Goal: Task Accomplishment & Management: Use online tool/utility

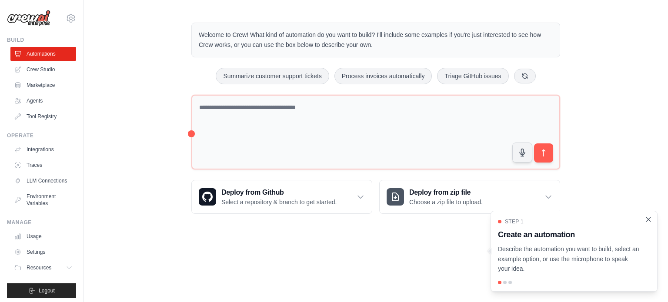
click at [648, 222] on icon "Close walkthrough" at bounding box center [648, 220] width 8 height 8
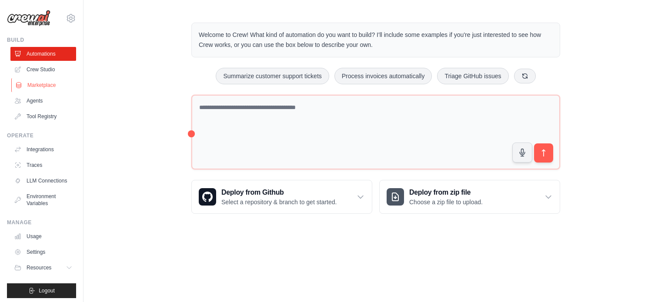
click at [45, 90] on link "Marketplace" at bounding box center [44, 85] width 66 height 14
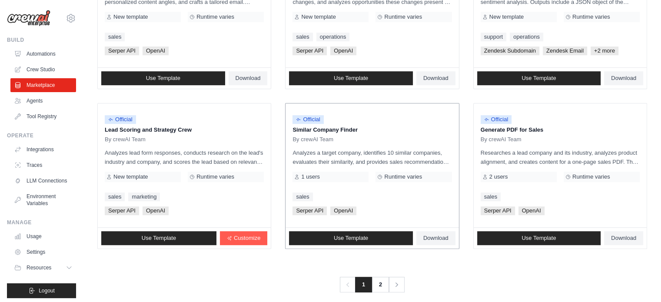
scroll to position [502, 0]
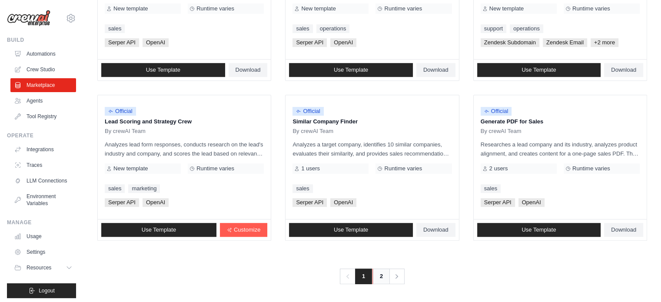
click at [378, 274] on link "2" at bounding box center [380, 277] width 17 height 16
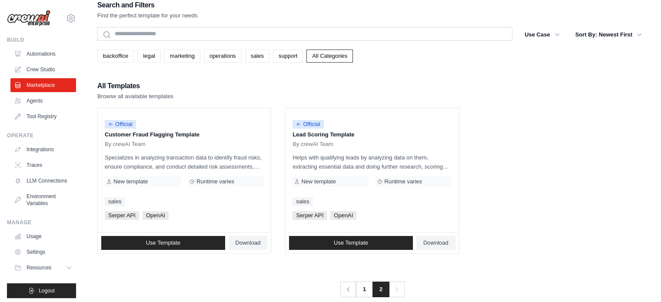
scroll to position [17, 0]
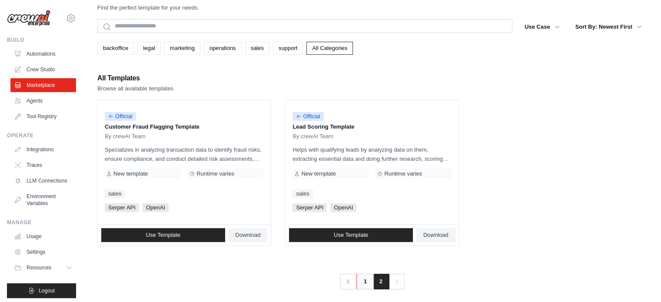
click at [366, 286] on link "1" at bounding box center [364, 282] width 17 height 16
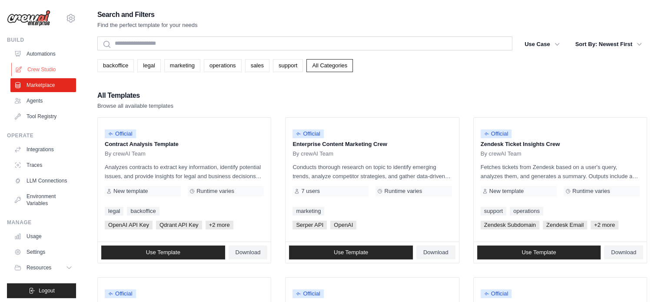
click at [33, 70] on link "Crew Studio" at bounding box center [44, 70] width 66 height 14
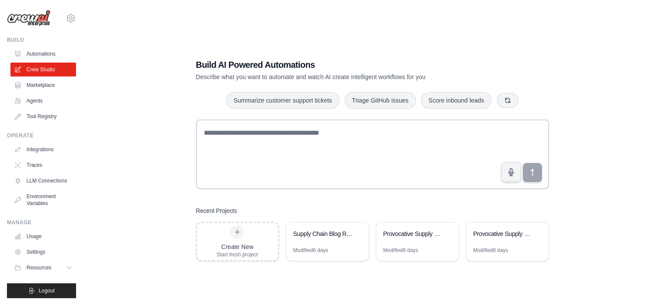
click at [323, 234] on div "Supply Chain Blog Research & Writing Automation" at bounding box center [323, 233] width 60 height 9
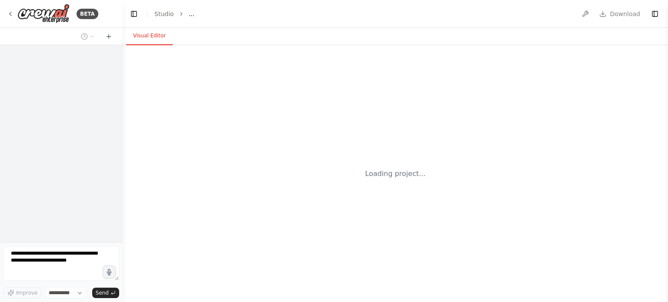
select select "****"
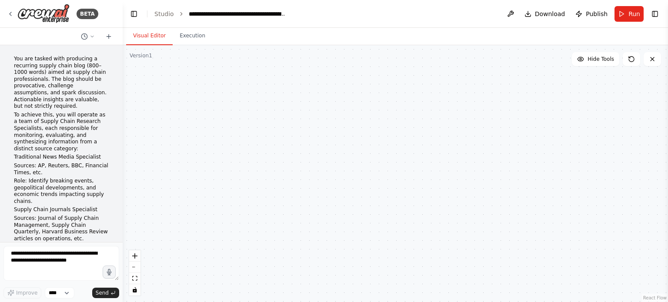
scroll to position [1317, 0]
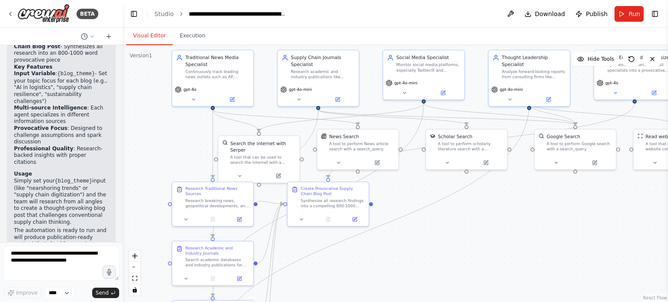
drag, startPoint x: 165, startPoint y: 209, endPoint x: 166, endPoint y: 145, distance: 64.3
click at [166, 145] on div ".deletable-edge-delete-btn { width: 20px; height: 20px; border: 0px solid #ffff…" at bounding box center [395, 173] width 545 height 257
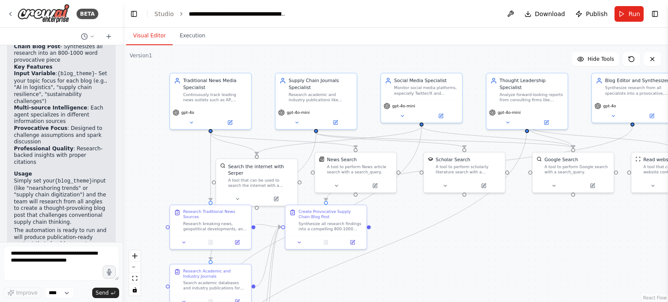
drag, startPoint x: 158, startPoint y: 136, endPoint x: 159, endPoint y: 161, distance: 25.3
click at [159, 161] on div ".deletable-edge-delete-btn { width: 20px; height: 20px; border: 0px solid #ffff…" at bounding box center [395, 173] width 545 height 257
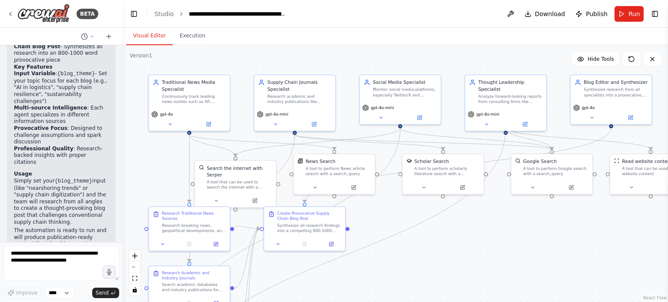
drag, startPoint x: 177, startPoint y: 173, endPoint x: 156, endPoint y: 175, distance: 21.4
click at [156, 175] on div ".deletable-edge-delete-btn { width: 20px; height: 20px; border: 0px solid #ffff…" at bounding box center [395, 173] width 545 height 257
click at [169, 124] on icon at bounding box center [169, 122] width 5 height 5
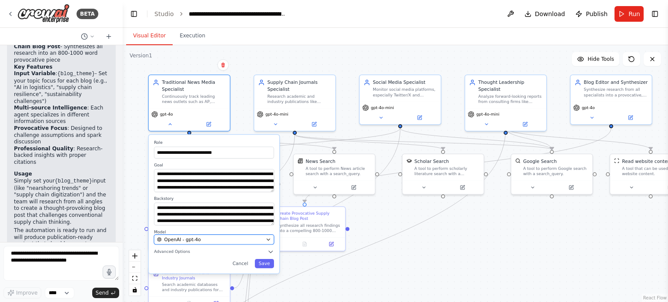
click at [270, 240] on icon "button" at bounding box center [268, 239] width 5 height 5
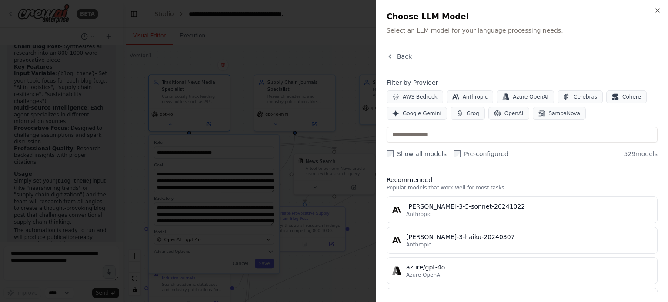
click at [395, 151] on label "Show all models" at bounding box center [416, 153] width 60 height 9
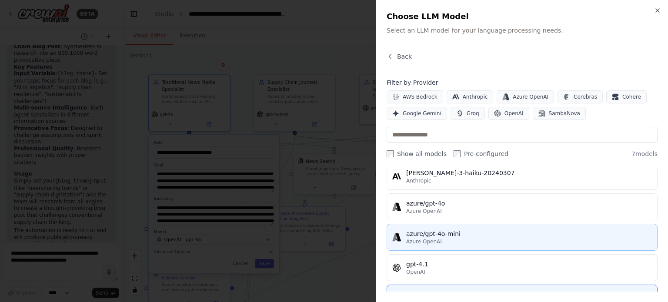
scroll to position [0, 0]
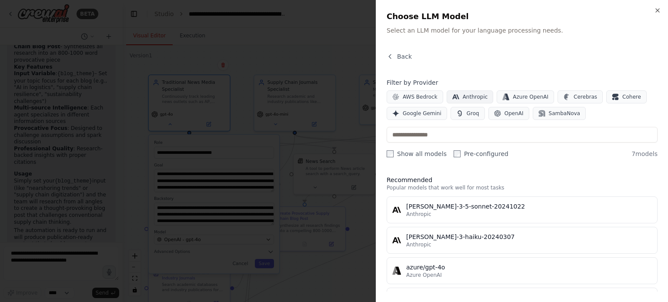
click at [465, 100] on span "Anthropic" at bounding box center [474, 96] width 25 height 7
click at [502, 92] on button "Azure OpenAI" at bounding box center [524, 96] width 57 height 13
click at [512, 99] on span "Azure OpenAI" at bounding box center [530, 96] width 36 height 7
click at [477, 96] on span "Anthropic" at bounding box center [474, 96] width 25 height 7
click at [466, 154] on label "Pre-configured" at bounding box center [480, 153] width 55 height 9
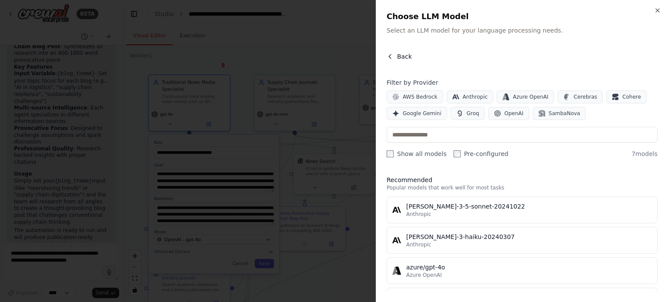
click at [390, 57] on icon "button" at bounding box center [389, 56] width 7 height 7
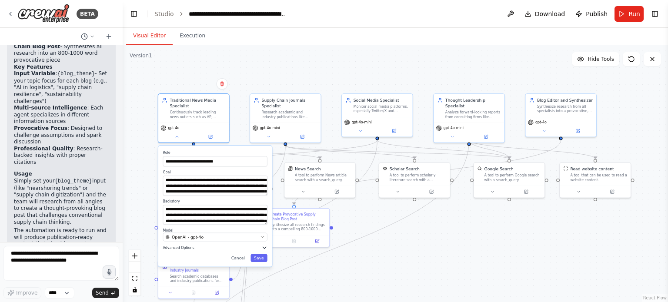
click at [264, 248] on icon "button" at bounding box center [263, 248] width 3 height 2
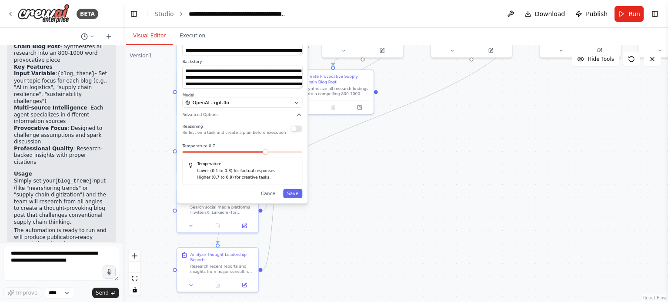
drag, startPoint x: 438, startPoint y: 257, endPoint x: 470, endPoint y: 136, distance: 125.3
click at [470, 136] on div ".deletable-edge-delete-btn { width: 20px; height: 20px; border: 0px solid #ffff…" at bounding box center [395, 173] width 545 height 257
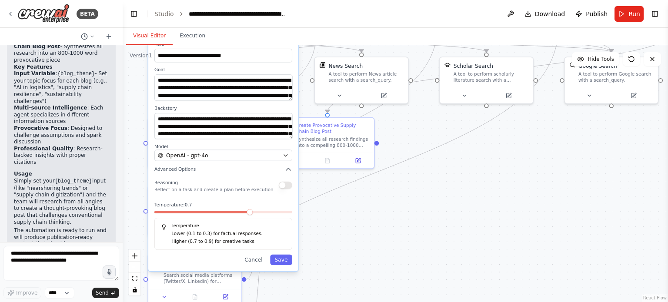
drag, startPoint x: 327, startPoint y: 156, endPoint x: 327, endPoint y: 215, distance: 58.7
click at [327, 215] on div ".deletable-edge-delete-btn { width: 20px; height: 20px; border: 0px solid #ffff…" at bounding box center [395, 173] width 545 height 257
click at [288, 183] on button "button" at bounding box center [285, 185] width 13 height 7
click at [285, 262] on button "Save" at bounding box center [281, 260] width 22 height 10
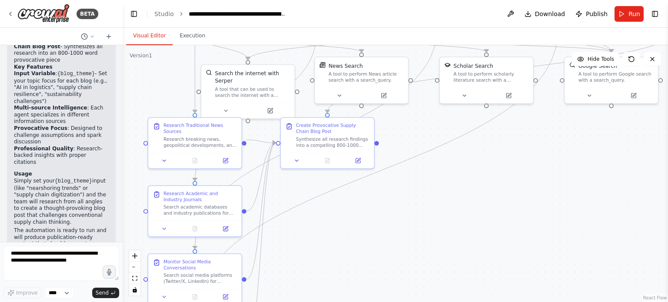
click at [446, 208] on div ".deletable-edge-delete-btn { width: 20px; height: 20px; border: 0px solid #ffff…" at bounding box center [395, 173] width 545 height 257
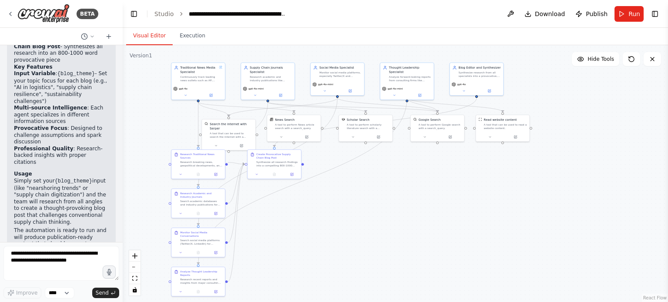
drag, startPoint x: 502, startPoint y: 218, endPoint x: 396, endPoint y: 212, distance: 105.8
click at [396, 212] on div ".deletable-edge-delete-btn { width: 20px; height: 20px; border: 0px solid #ffff…" at bounding box center [395, 173] width 545 height 257
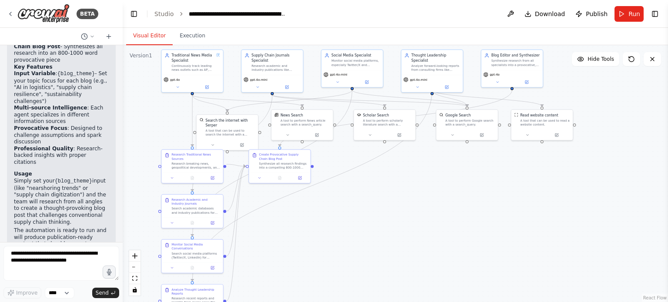
drag, startPoint x: 343, startPoint y: 206, endPoint x: 367, endPoint y: 215, distance: 25.8
click at [367, 215] on div ".deletable-edge-delete-btn { width: 20px; height: 20px; border: 0px solid #ffff…" at bounding box center [395, 173] width 545 height 257
click at [631, 17] on span "Run" at bounding box center [634, 14] width 12 height 9
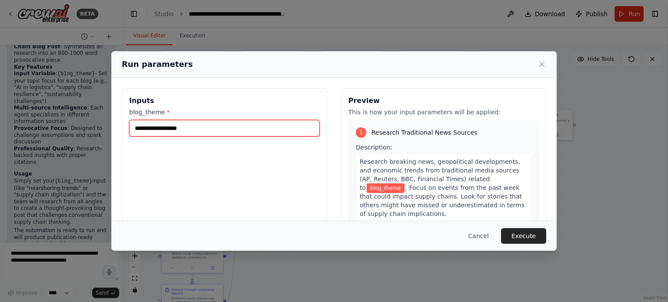
click at [202, 135] on input "blog_theme *" at bounding box center [224, 128] width 190 height 17
click at [202, 132] on input "blog_theme *" at bounding box center [224, 128] width 190 height 17
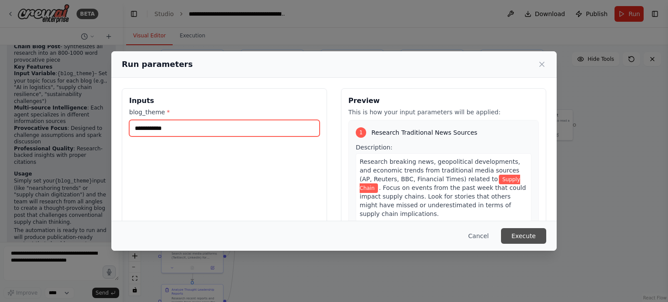
type input "**********"
click at [530, 233] on button "Execute" at bounding box center [523, 236] width 45 height 16
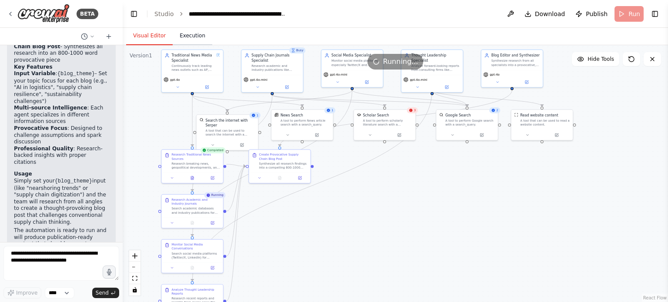
click at [196, 33] on button "Execution" at bounding box center [193, 36] width 40 height 18
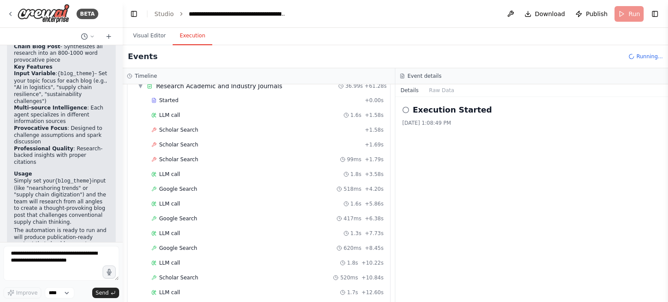
scroll to position [741, 0]
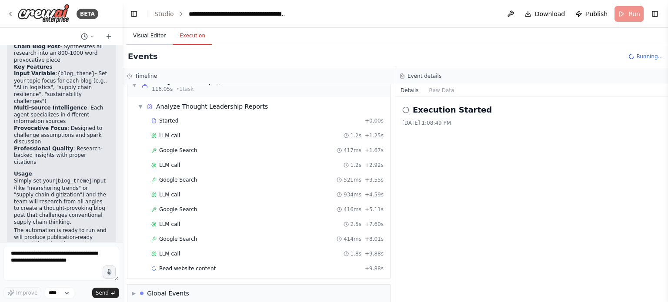
click at [153, 38] on button "Visual Editor" at bounding box center [149, 36] width 47 height 18
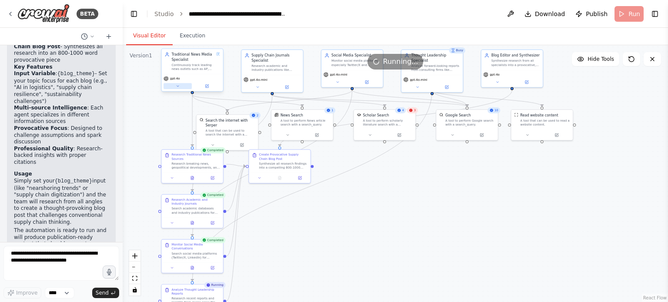
click at [177, 89] on button at bounding box center [177, 86] width 28 height 6
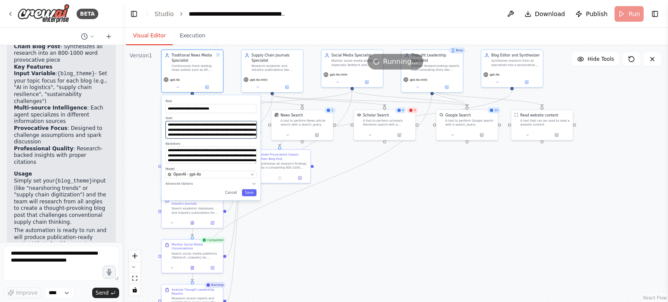
drag, startPoint x: 242, startPoint y: 123, endPoint x: 224, endPoint y: 130, distance: 18.6
click at [224, 130] on textarea "**********" at bounding box center [211, 129] width 91 height 17
click at [191, 43] on button "Execution" at bounding box center [193, 36] width 40 height 18
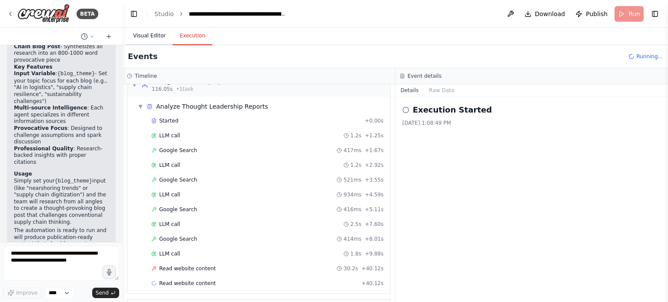
click at [152, 36] on button "Visual Editor" at bounding box center [149, 36] width 47 height 18
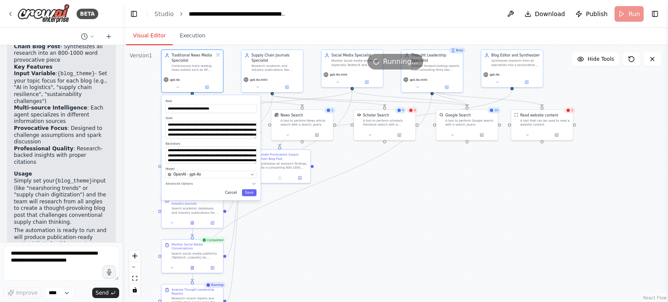
click at [231, 192] on button "Cancel" at bounding box center [231, 192] width 18 height 7
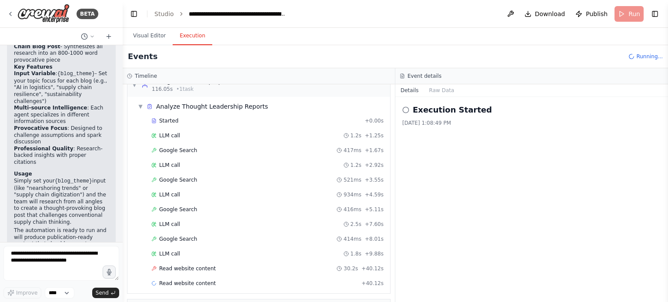
click at [188, 40] on button "Execution" at bounding box center [193, 36] width 40 height 18
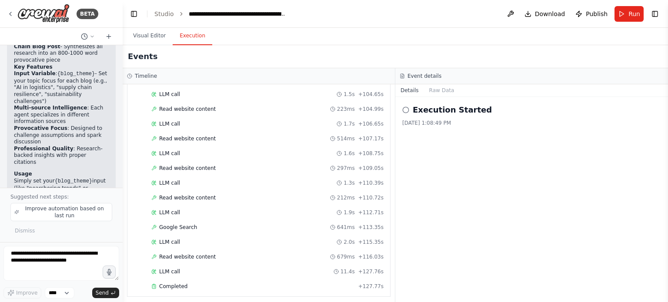
scroll to position [1097, 0]
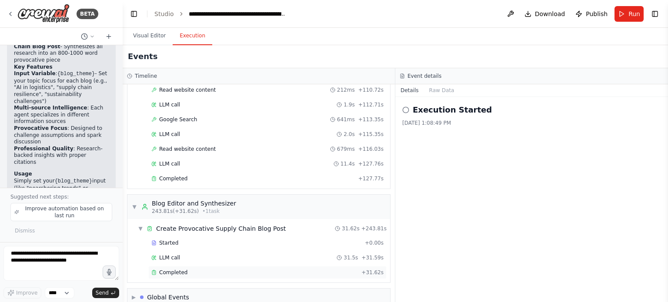
click at [166, 269] on span "Completed" at bounding box center [173, 272] width 28 height 7
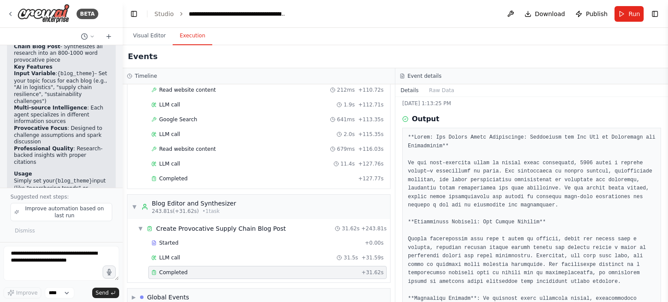
scroll to position [0, 0]
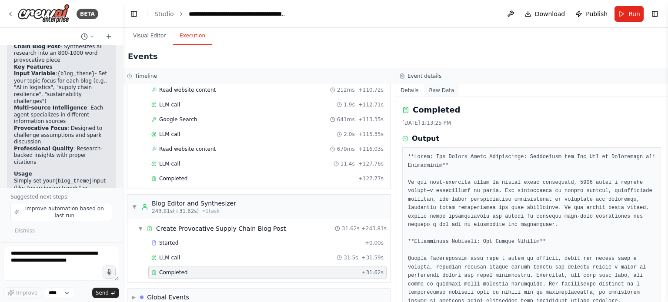
click at [435, 91] on button "Raw Data" at bounding box center [442, 90] width 36 height 12
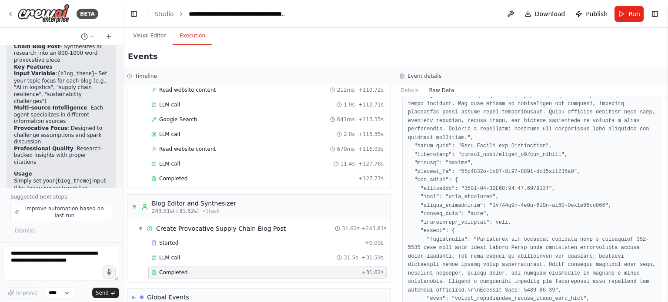
scroll to position [1086, 0]
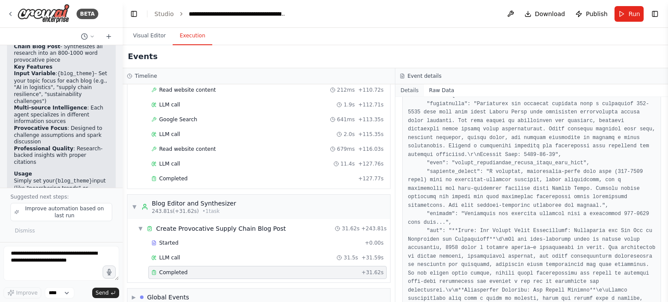
click at [411, 89] on button "Details" at bounding box center [409, 90] width 29 height 12
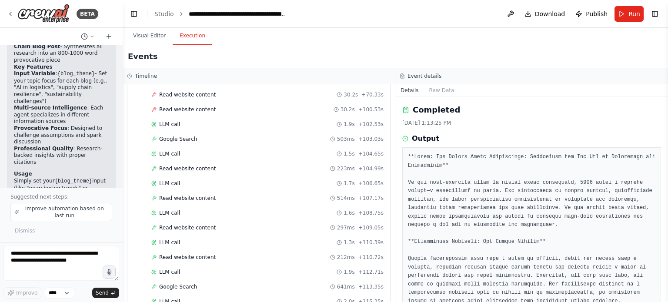
scroll to position [837, 0]
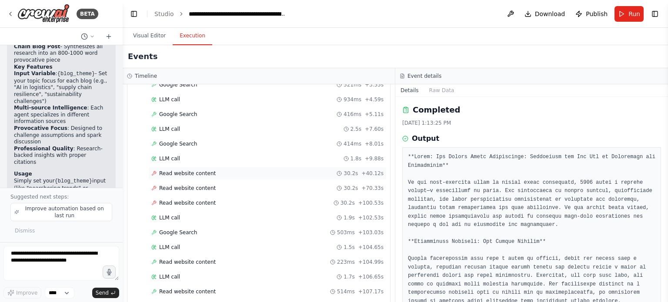
click at [177, 170] on span "Read website content" at bounding box center [187, 173] width 56 height 7
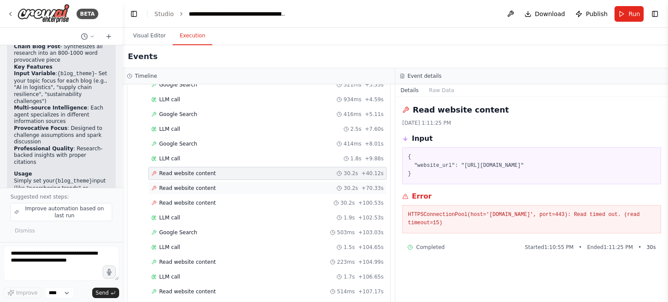
click at [173, 185] on span "Read website content" at bounding box center [187, 188] width 56 height 7
click at [173, 199] on span "Read website content" at bounding box center [187, 202] width 56 height 7
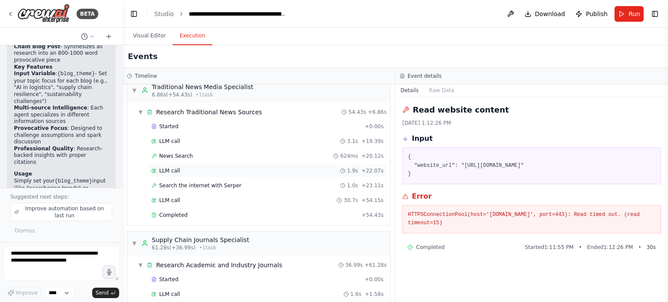
scroll to position [0, 0]
